Goal: Task Accomplishment & Management: Manage account settings

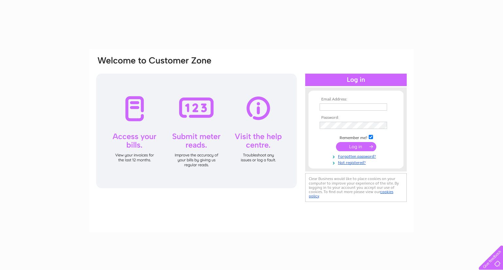
type input "[EMAIL_ADDRESS][DOMAIN_NAME]"
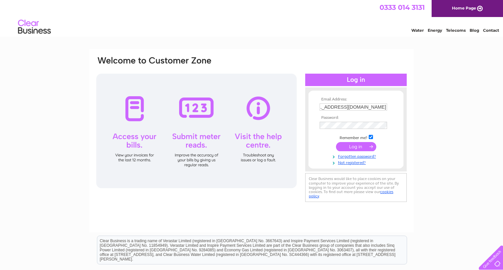
click at [361, 147] on input "submit" at bounding box center [356, 146] width 40 height 9
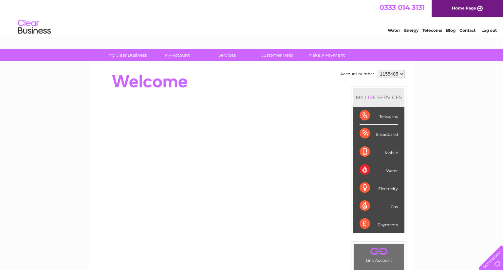
click at [397, 76] on select "1155485 1155491 3023899 3023915" at bounding box center [391, 74] width 27 height 8
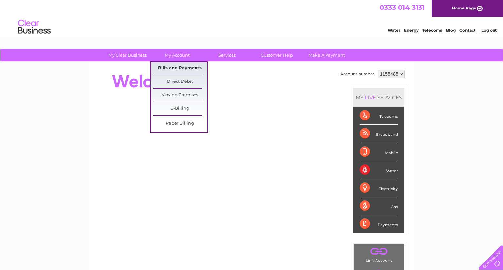
click at [179, 64] on link "Bills and Payments" at bounding box center [180, 68] width 54 height 13
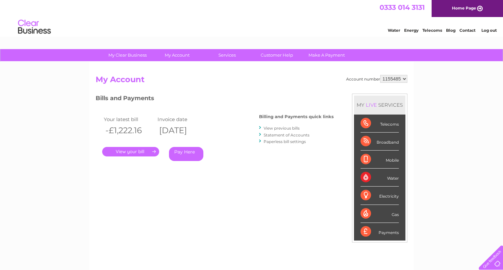
click at [393, 82] on select "1155485 1155491 3023899 3023915" at bounding box center [393, 79] width 27 height 8
select select "1155491"
click at [380, 75] on select "1155485 1155491 3023899 3023915" at bounding box center [393, 79] width 27 height 8
click at [237, 80] on h2 "My Account" at bounding box center [252, 81] width 312 height 12
click at [381, 85] on h2 "My Account" at bounding box center [252, 81] width 312 height 12
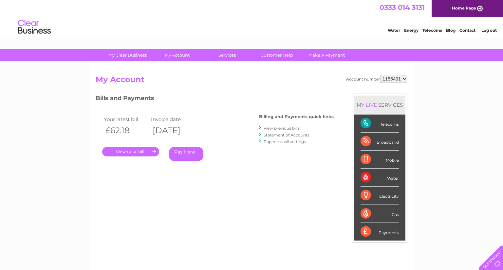
click at [381, 81] on select "1155485 1155491 3023899 3023915" at bounding box center [393, 79] width 27 height 8
select select "3023899"
click at [380, 75] on select "1155485 1155491 3023899 3023915" at bounding box center [393, 79] width 27 height 8
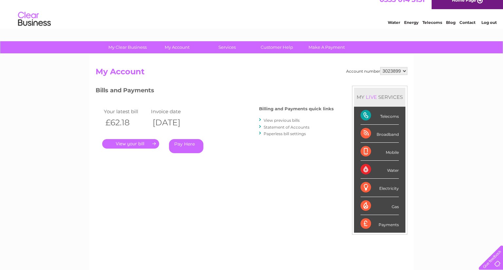
scroll to position [8, 0]
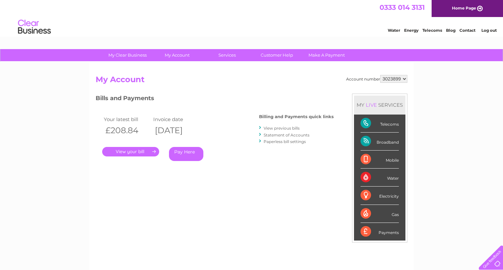
click at [133, 150] on link "." at bounding box center [130, 151] width 57 height 9
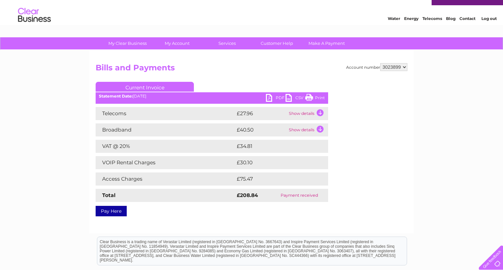
scroll to position [11, 0]
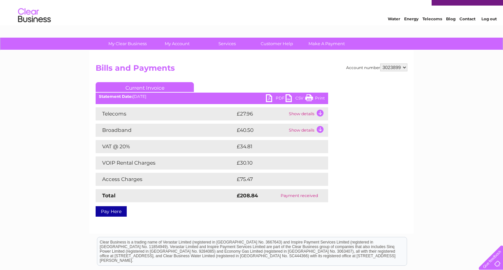
click at [278, 97] on link "PDF" at bounding box center [276, 98] width 20 height 9
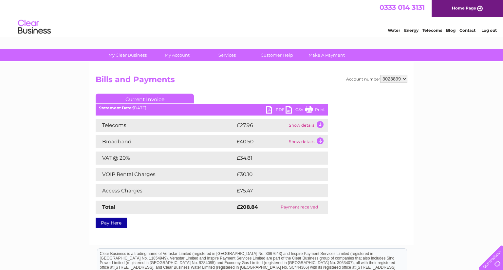
click at [394, 3] on span "0333 014 3131" at bounding box center [401, 7] width 45 height 8
